Goal: Check status: Check status

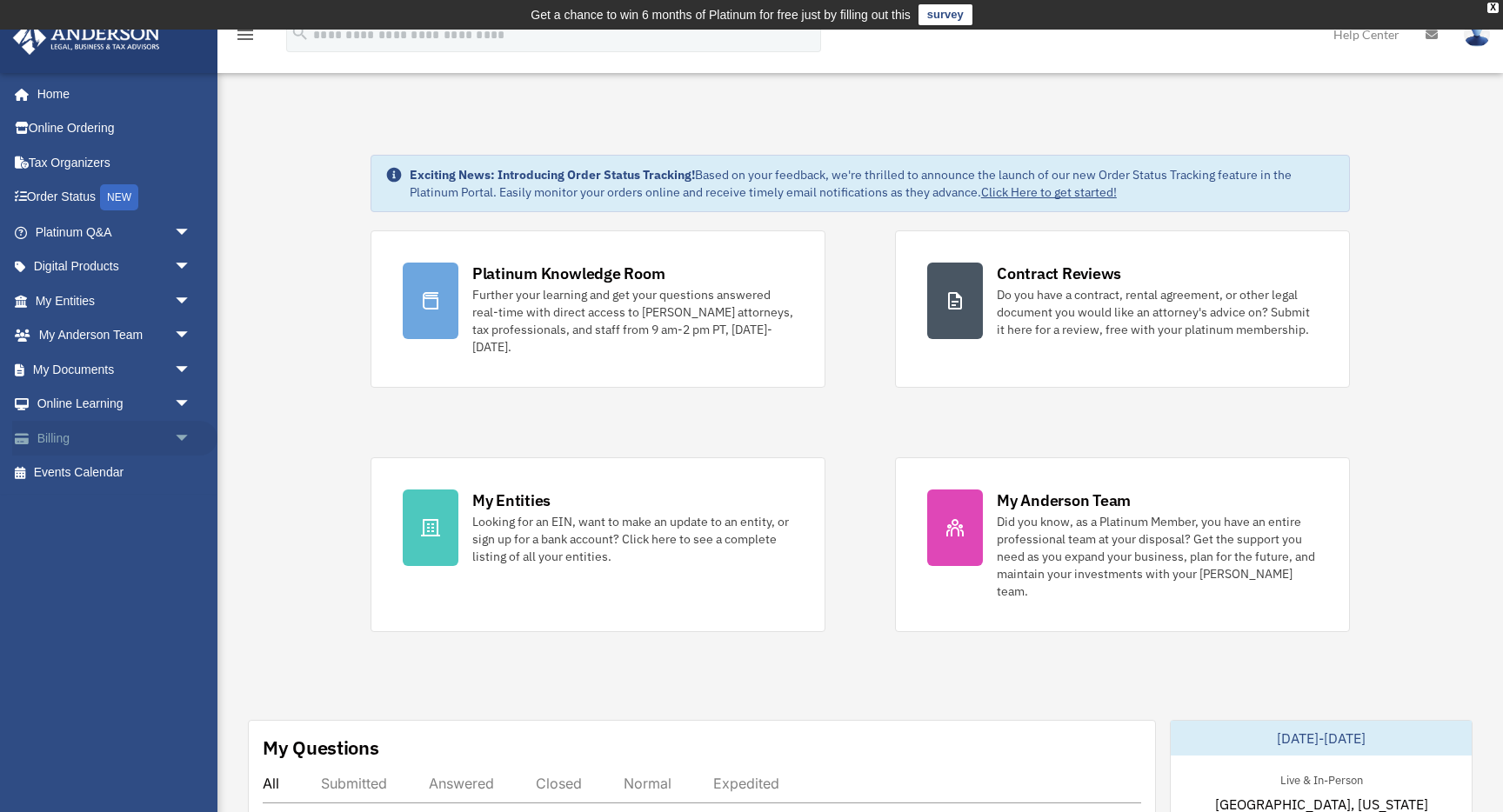
click at [78, 438] on link "Billing arrow_drop_down" at bounding box center [115, 438] width 205 height 35
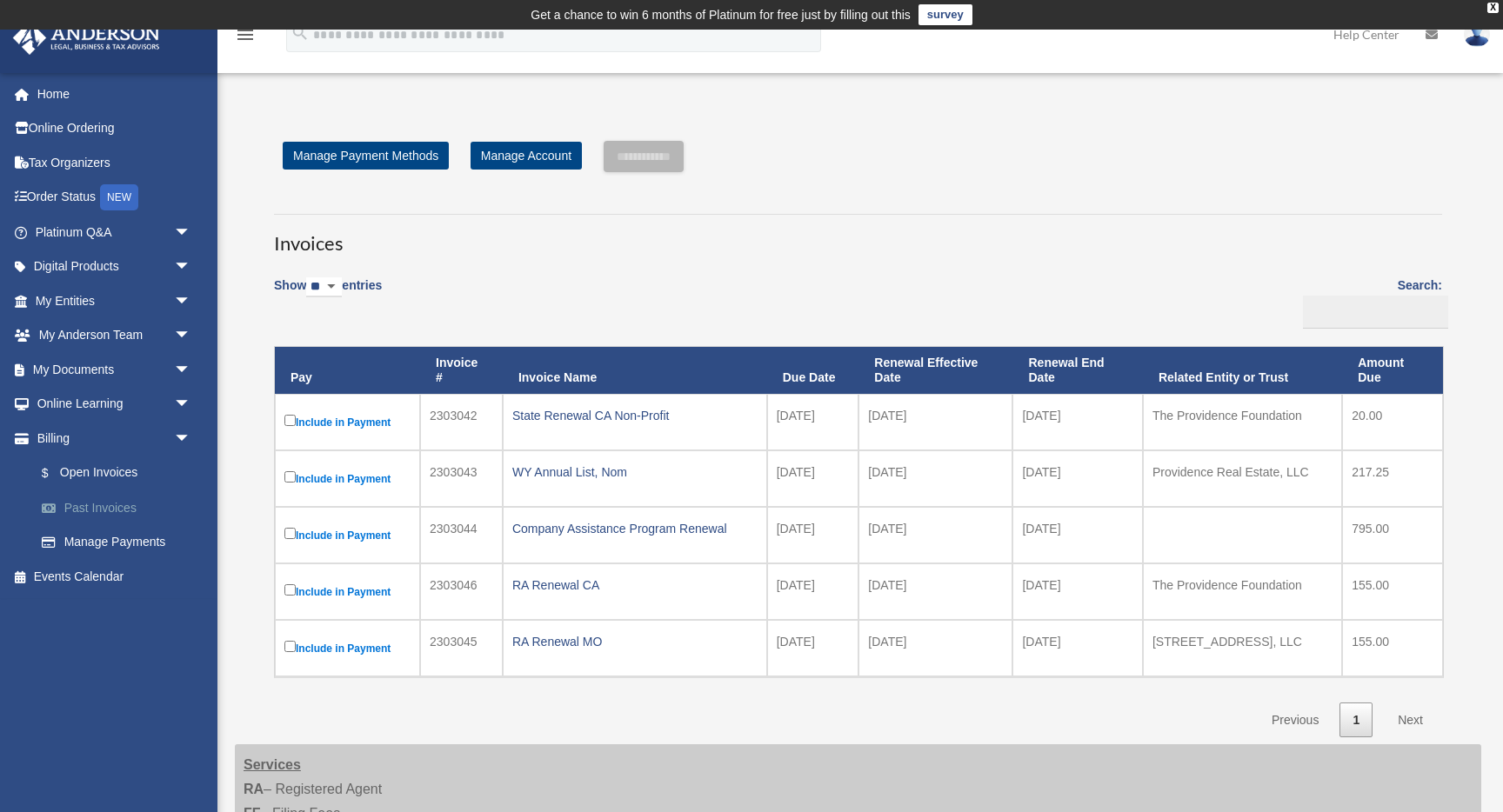
click at [93, 521] on link "Past Invoices" at bounding box center [121, 507] width 193 height 35
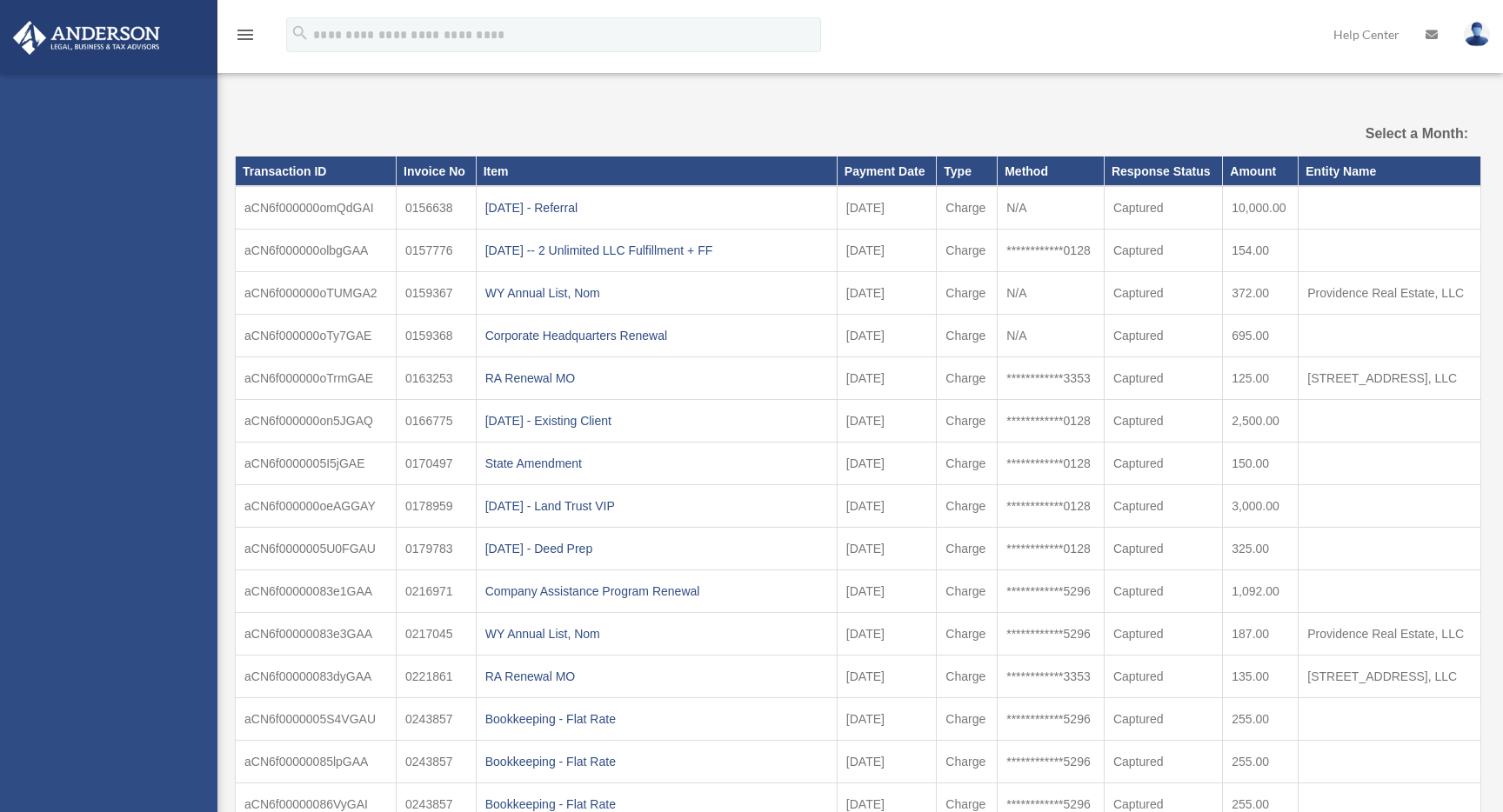
select select
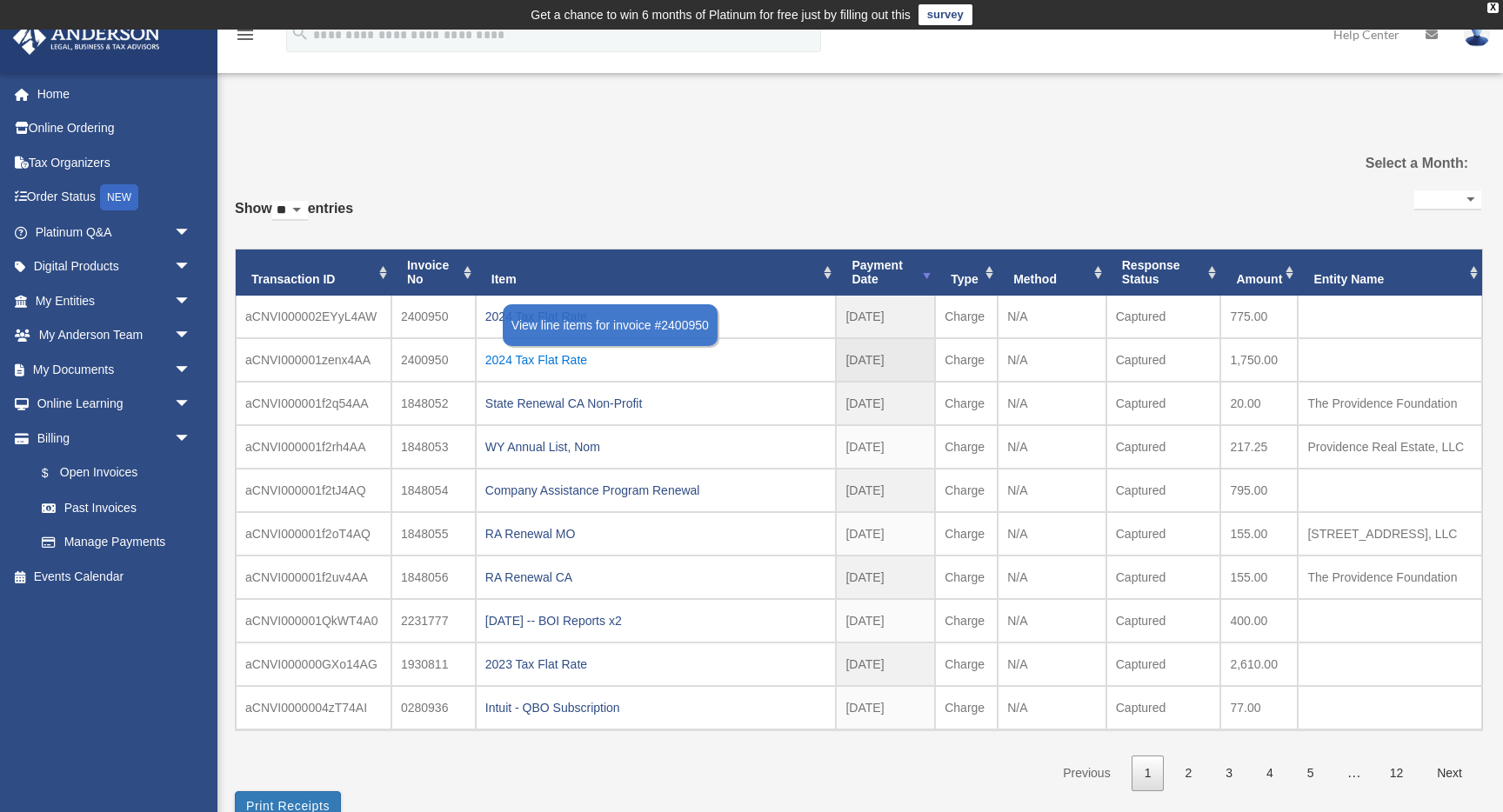
click at [568, 355] on div "2024 Tax Flat Rate" at bounding box center [656, 361] width 342 height 25
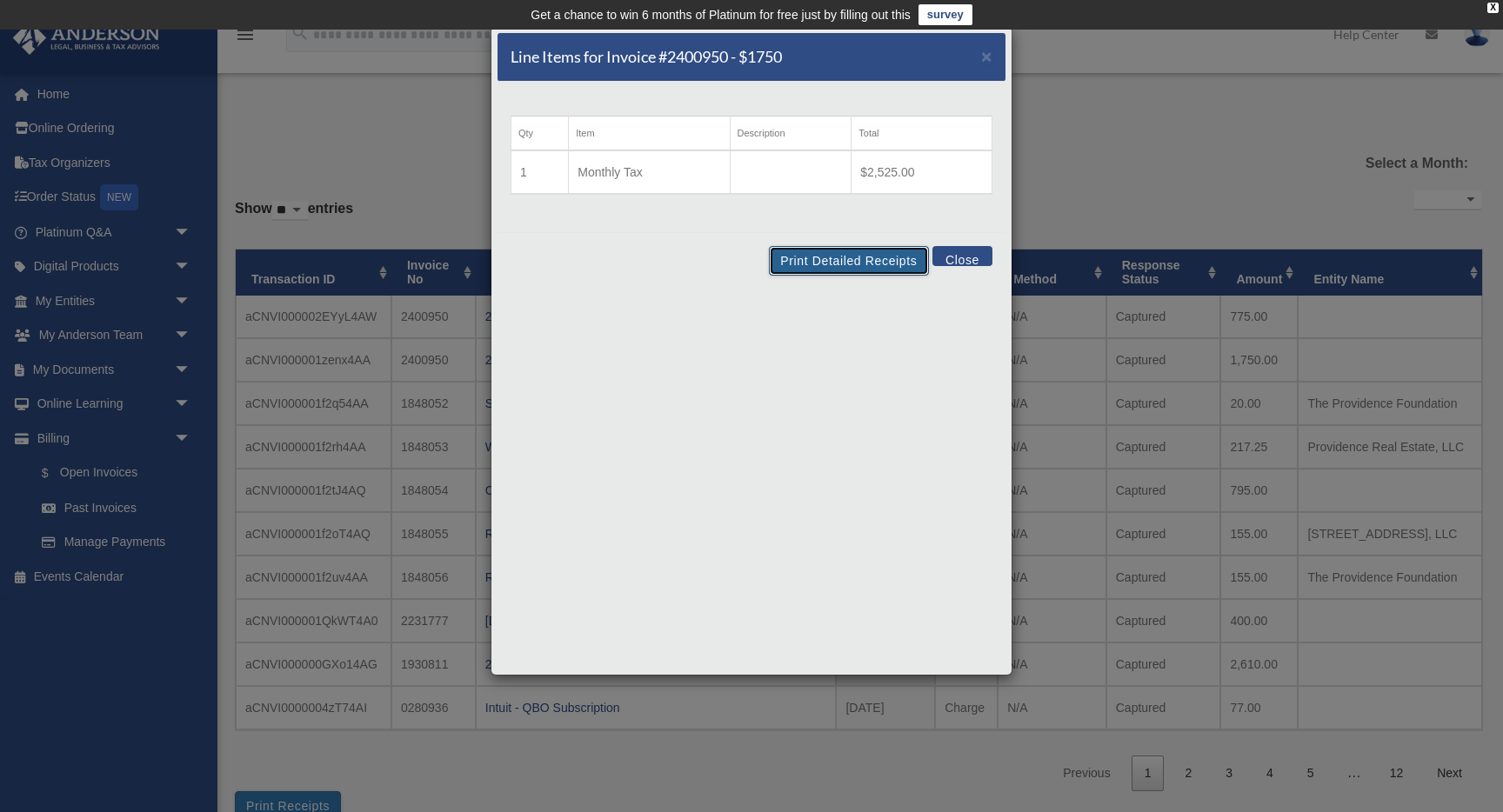
click at [911, 259] on button "Print Detailed Receipts" at bounding box center [849, 260] width 159 height 29
click at [986, 52] on span "×" at bounding box center [987, 56] width 11 height 20
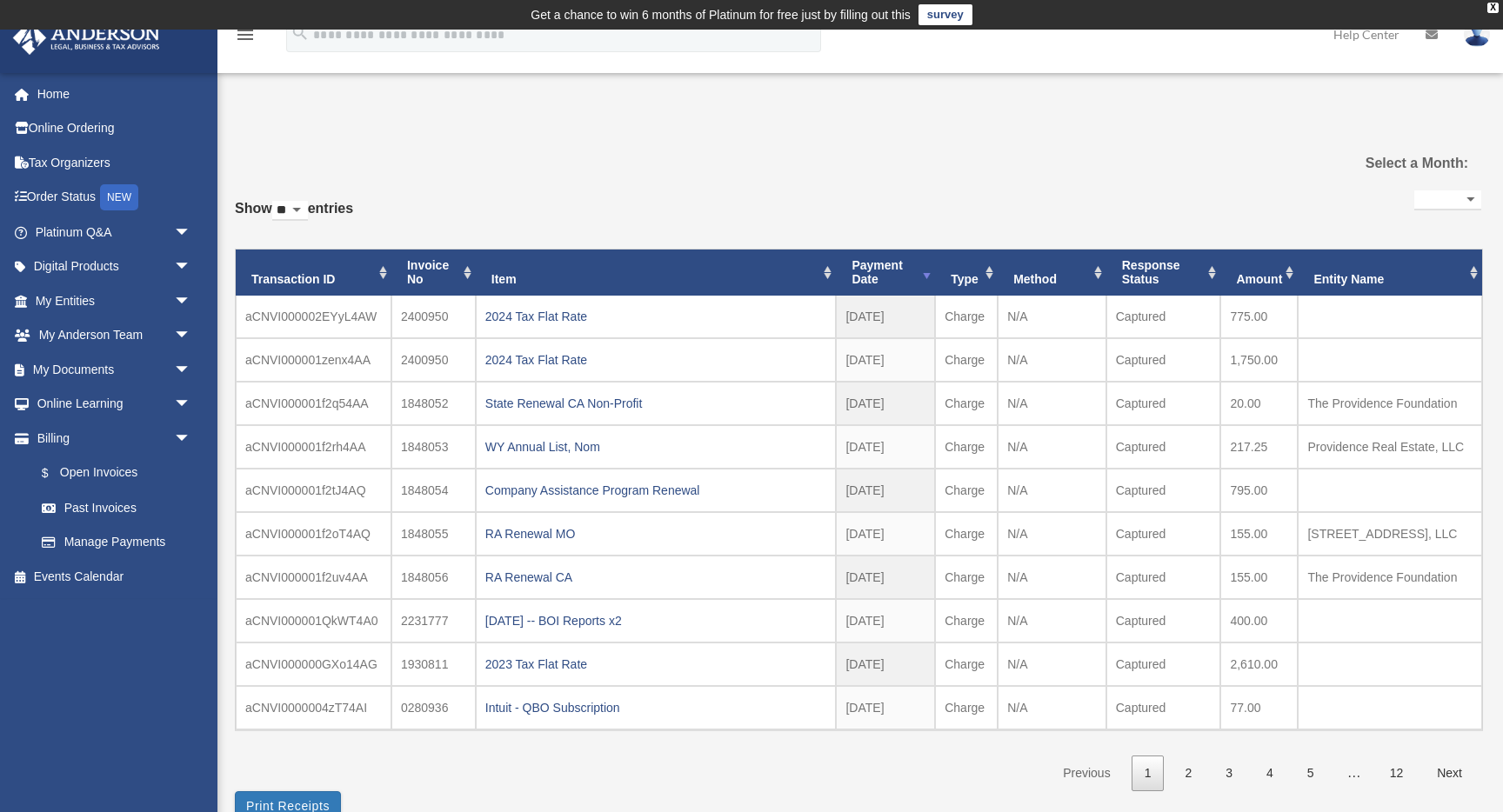
click at [1084, 221] on div "**********" at bounding box center [858, 489] width 1247 height 606
